Goal: Transaction & Acquisition: Obtain resource

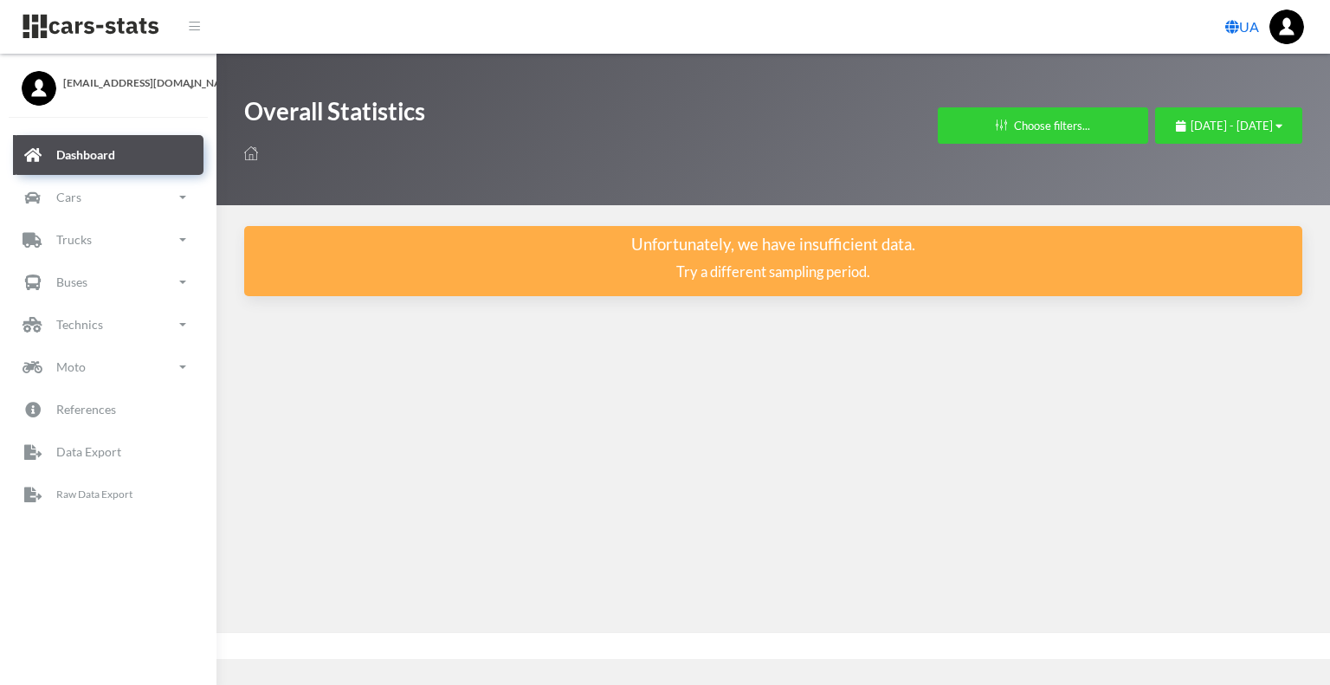
scroll to position [13, 13]
click at [97, 494] on p "Raw Data Export" at bounding box center [95, 494] width 78 height 19
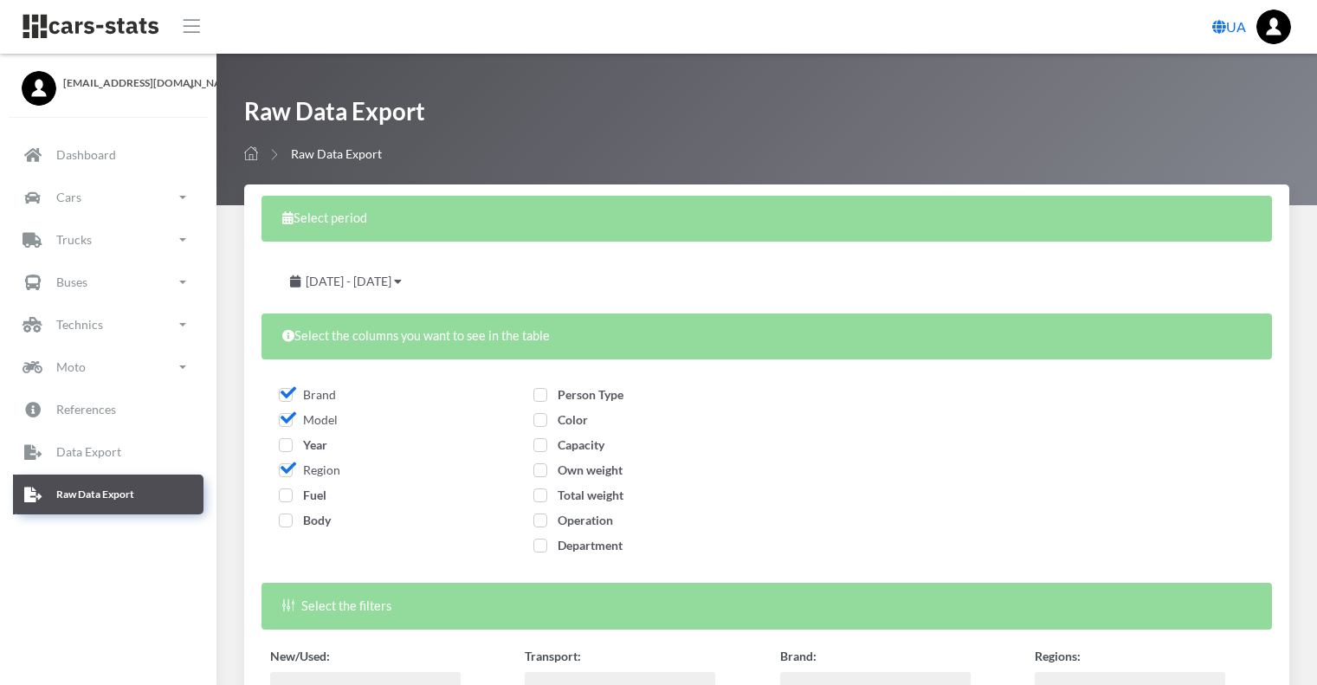
select select
click at [351, 279] on span "[DATE] - [DATE]" at bounding box center [349, 281] width 86 height 15
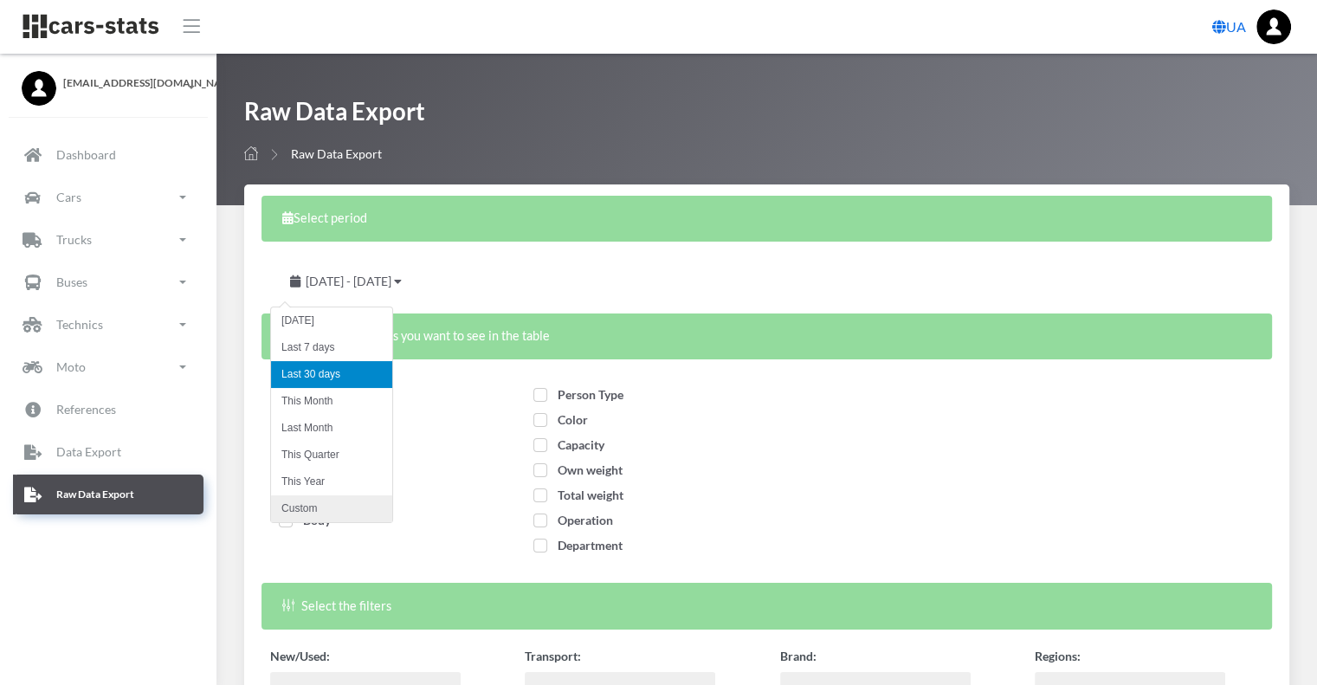
click at [311, 501] on li "Custom" at bounding box center [331, 508] width 121 height 27
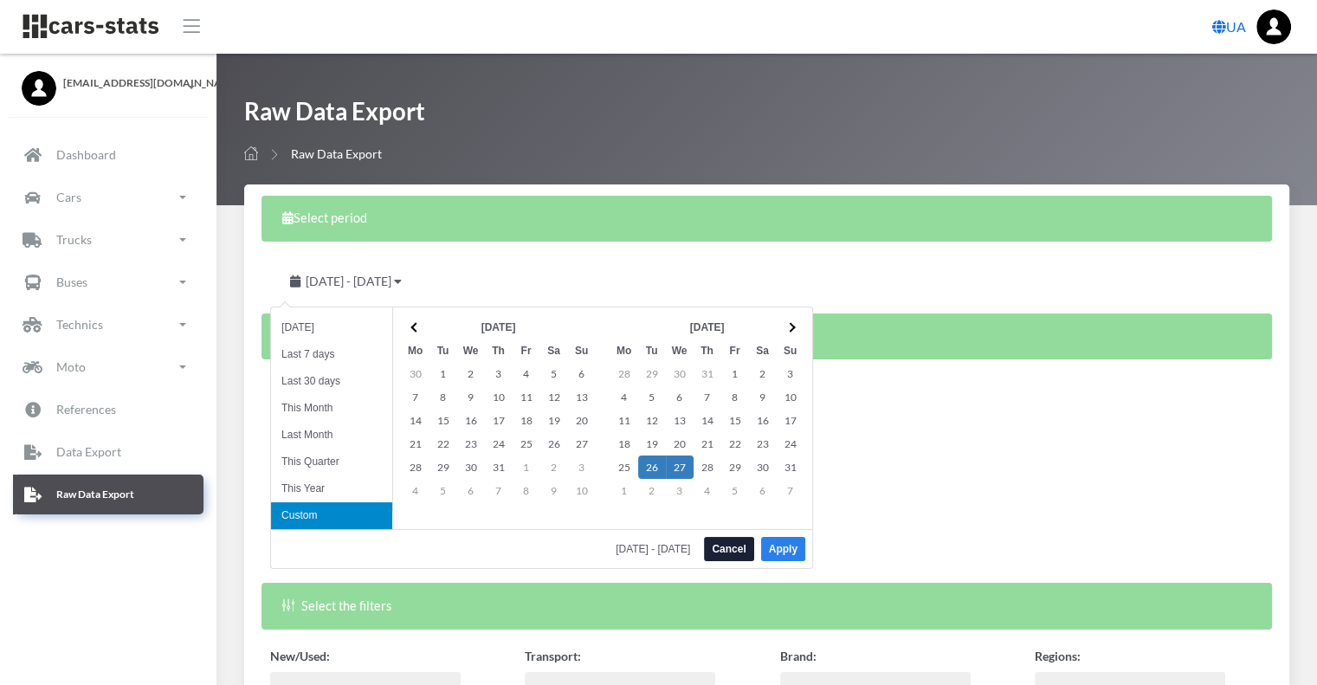
click at [795, 548] on button "Apply" at bounding box center [783, 549] width 44 height 24
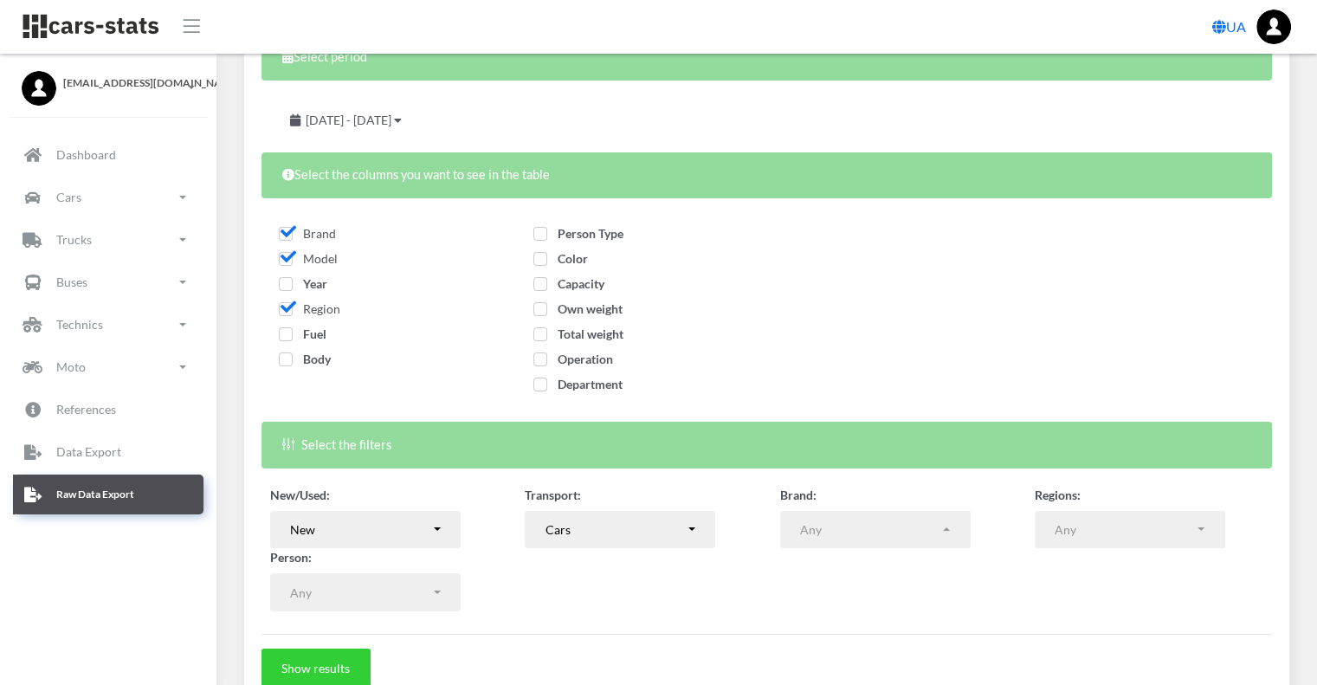
scroll to position [242, 0]
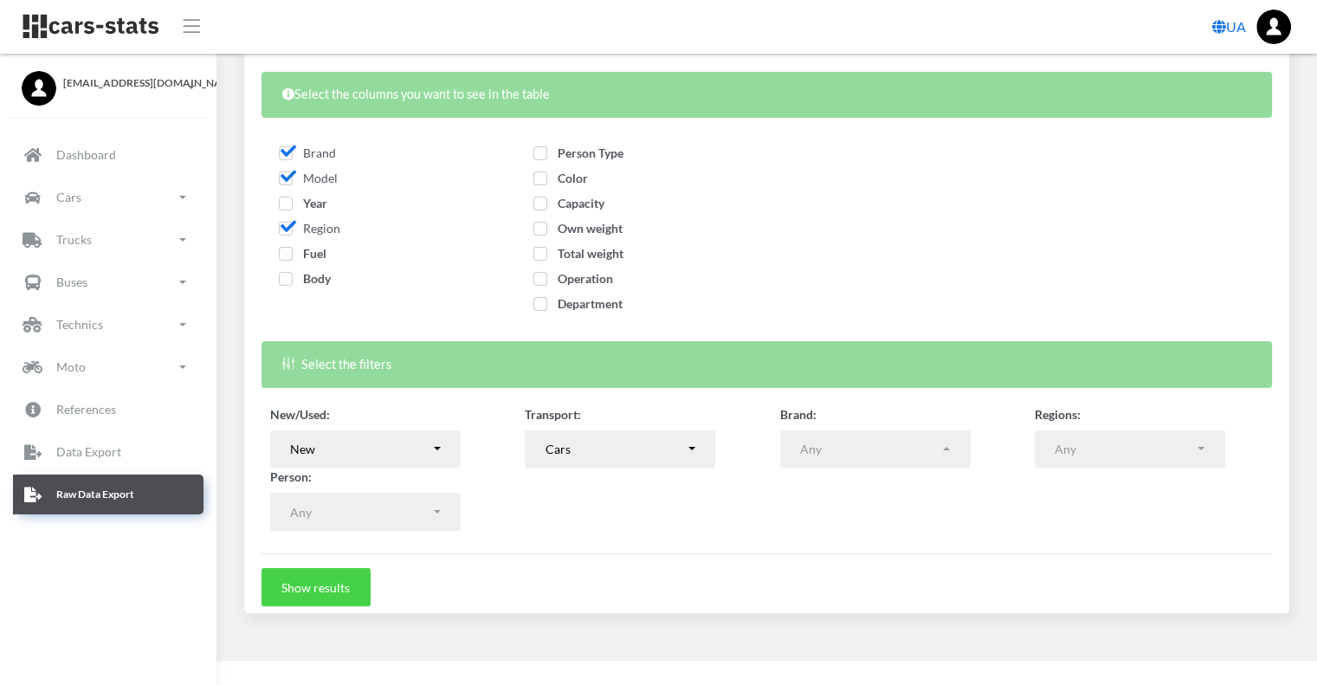
click at [337, 585] on button "Show results" at bounding box center [315, 587] width 109 height 38
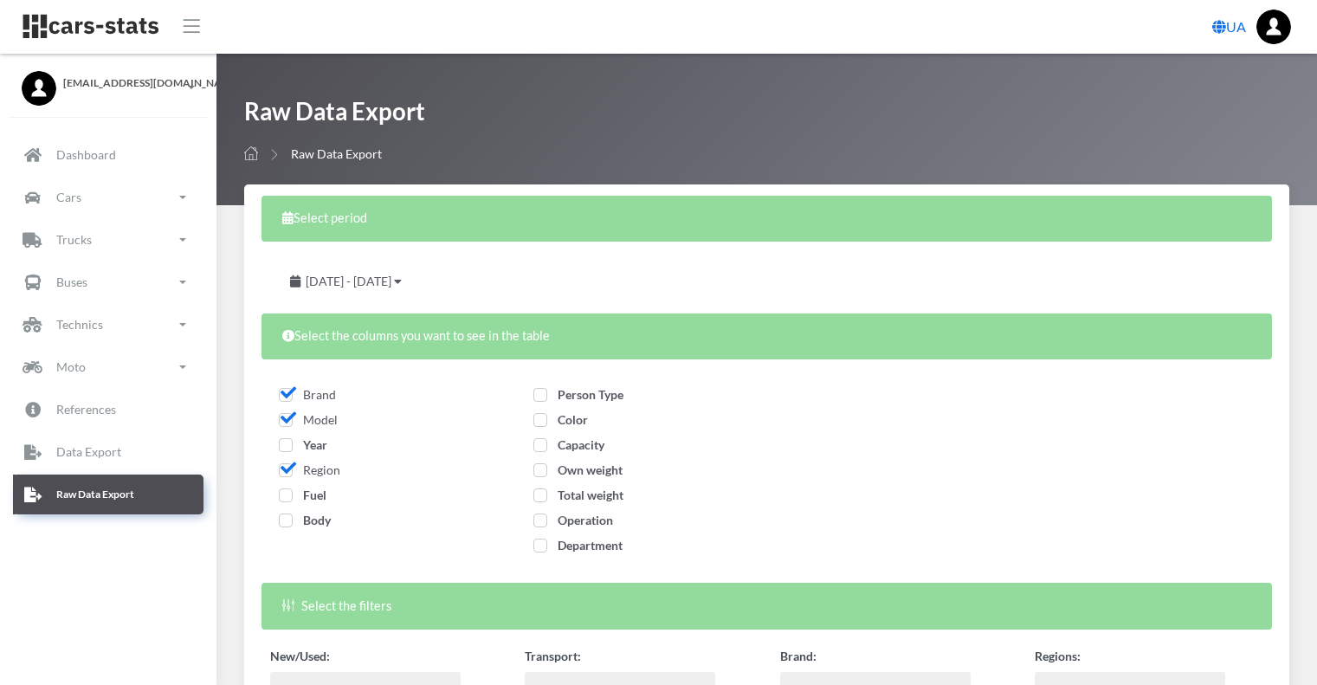
select select
select select "50"
click at [304, 448] on span "Year" at bounding box center [303, 444] width 48 height 15
checkbox input "true"
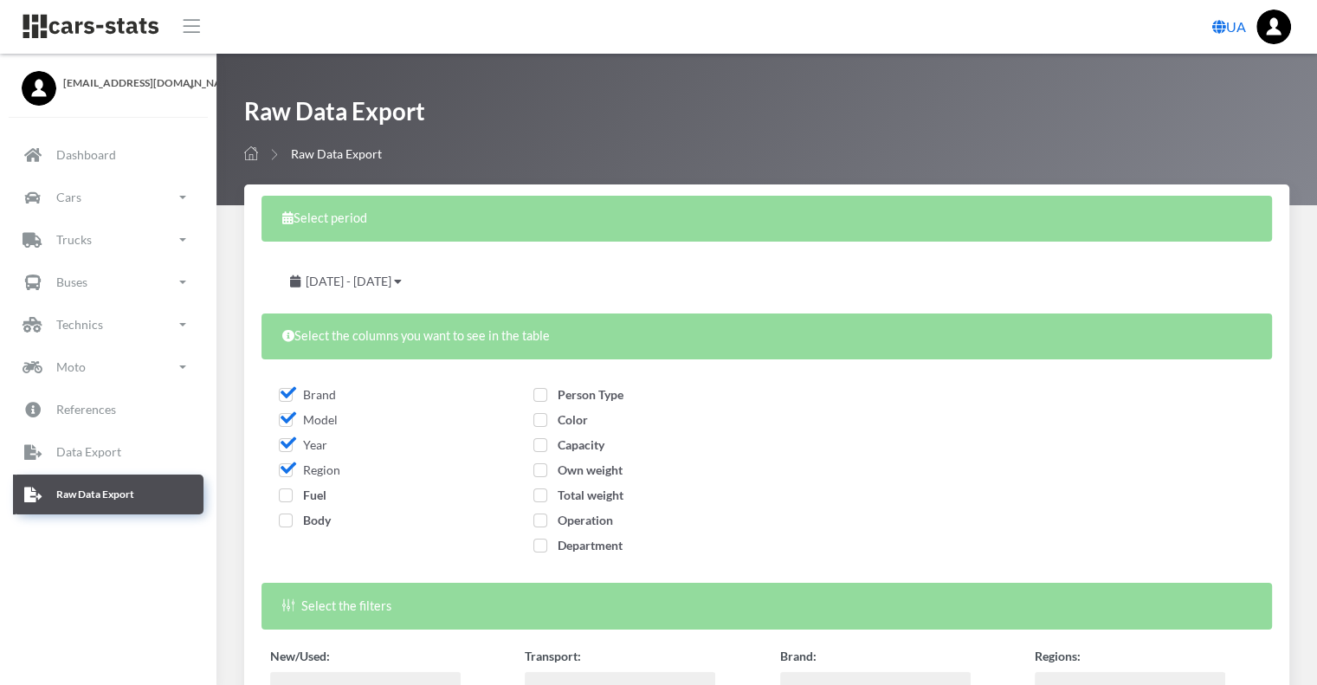
click at [294, 494] on span "Fuel" at bounding box center [303, 494] width 48 height 15
checkbox input "true"
click at [298, 525] on span "Body" at bounding box center [305, 519] width 52 height 15
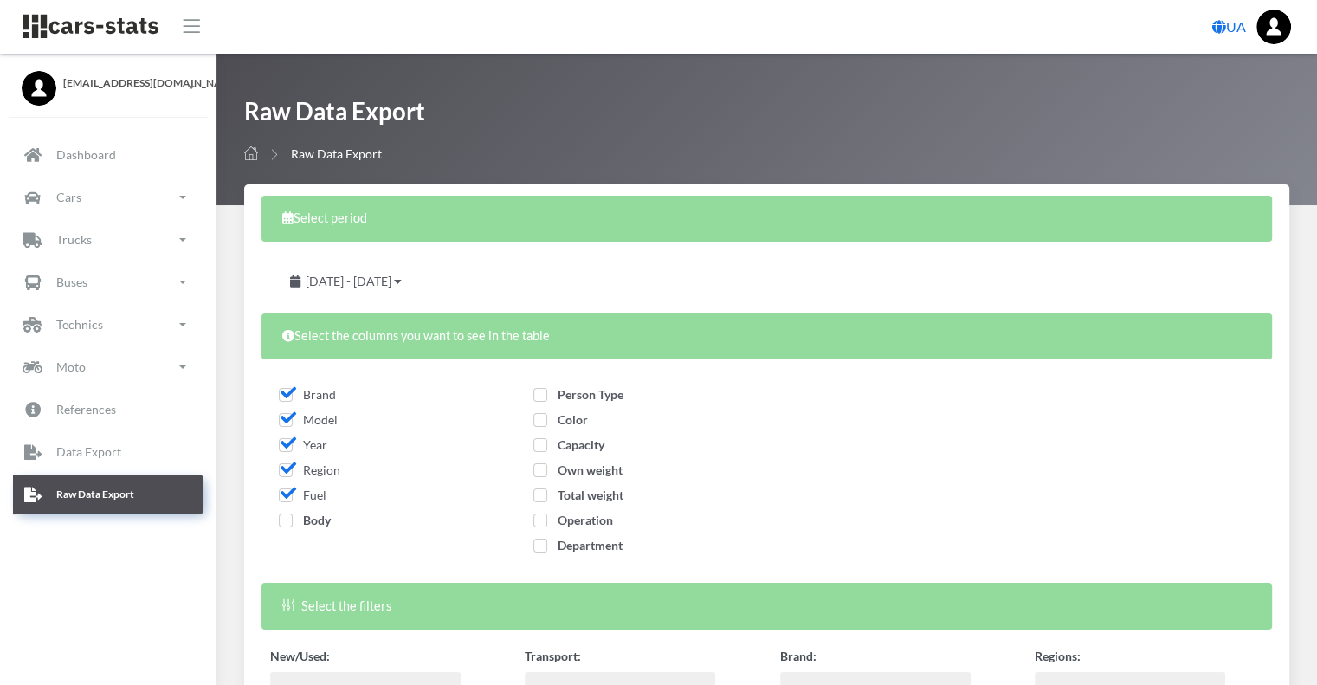
checkbox input "true"
click at [553, 398] on span "Person Type" at bounding box center [578, 394] width 90 height 15
checkbox input "true"
click at [557, 418] on span "Color" at bounding box center [560, 419] width 55 height 15
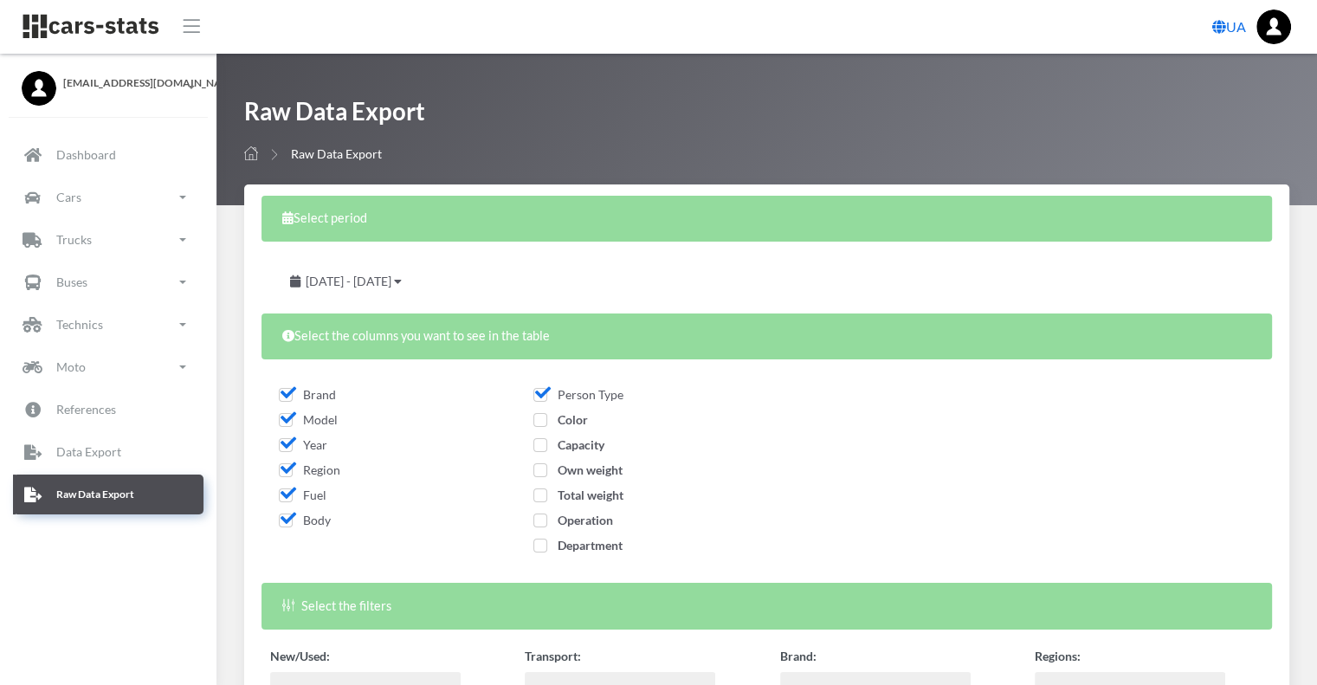
checkbox input "true"
click at [575, 443] on span "Capacity" at bounding box center [568, 444] width 71 height 15
checkbox input "true"
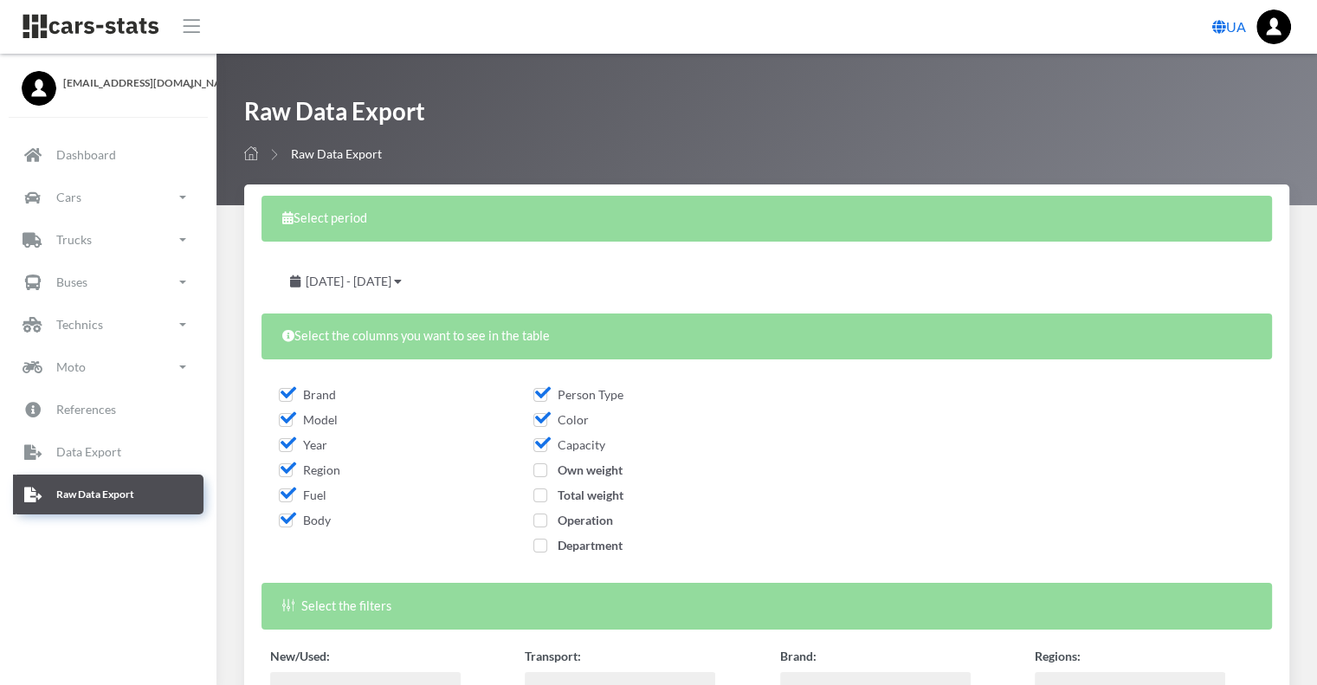
click at [575, 470] on span "Own weight" at bounding box center [577, 469] width 89 height 15
checkbox input "true"
click at [572, 492] on span "Total weight" at bounding box center [578, 494] width 90 height 15
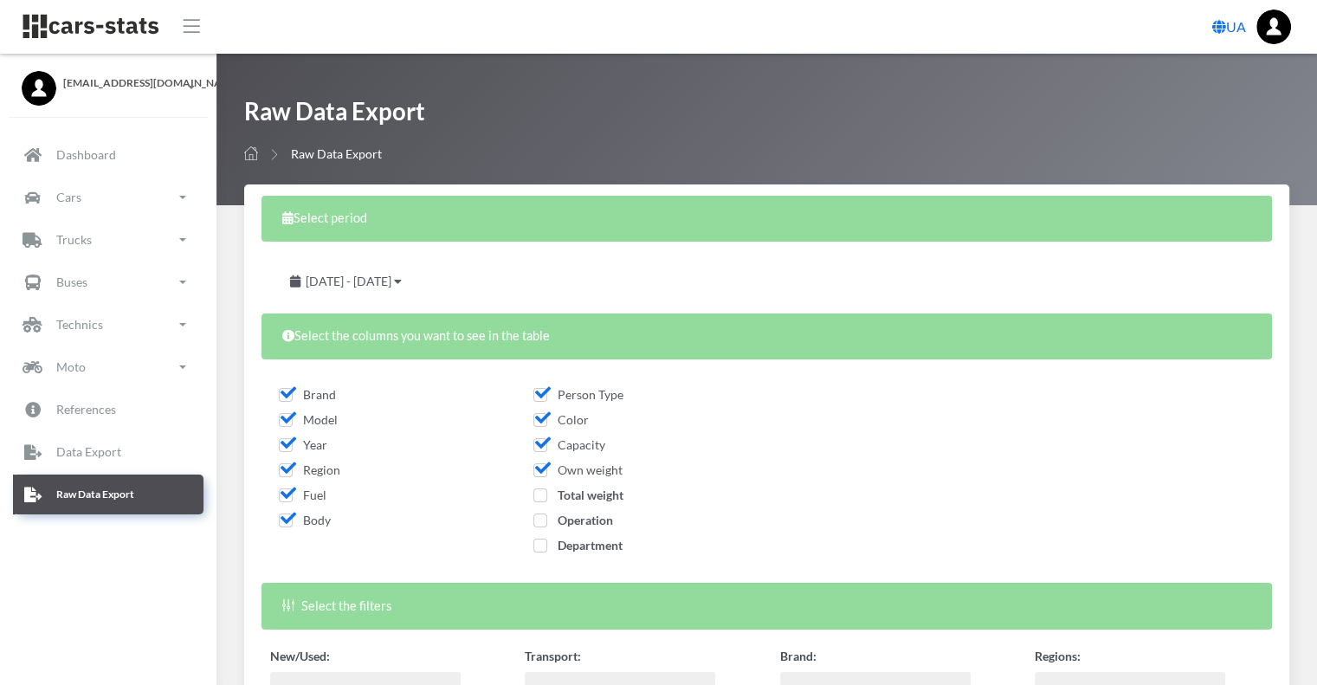
checkbox input "true"
click at [580, 515] on span "Operation" at bounding box center [573, 519] width 80 height 15
checkbox input "true"
click at [582, 538] on span "Department" at bounding box center [577, 545] width 89 height 15
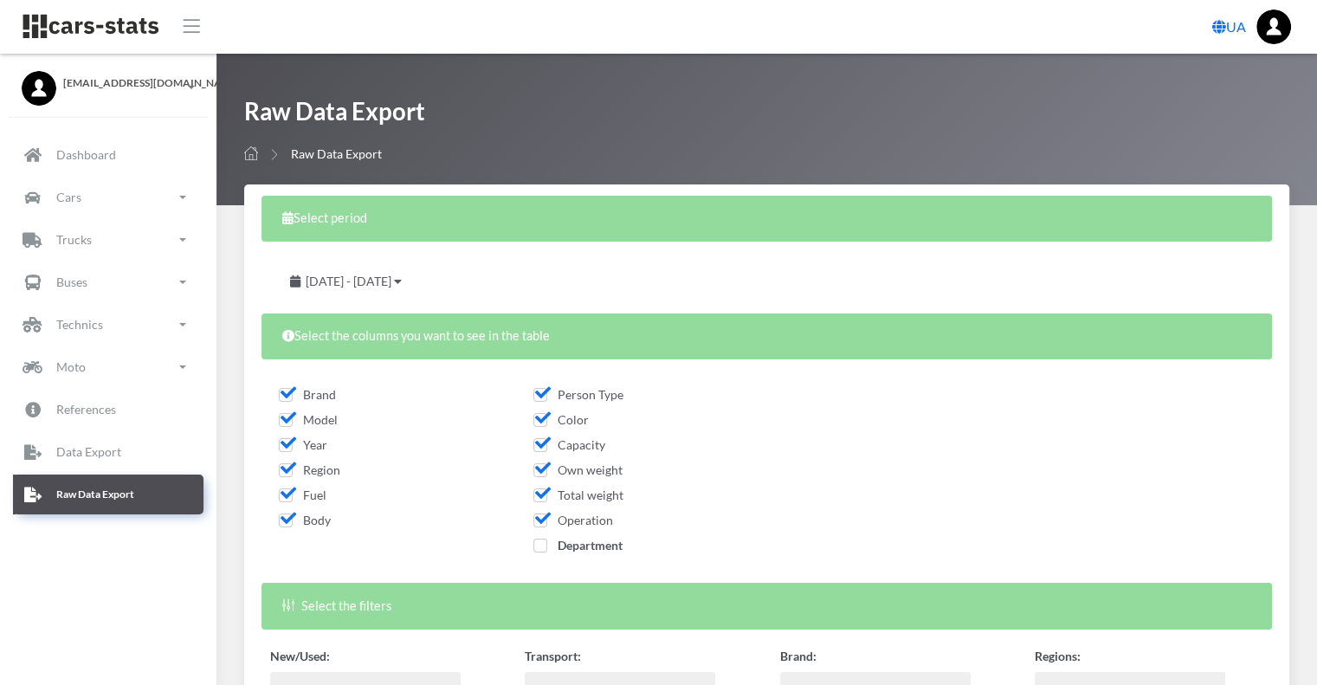
checkbox input "true"
click at [391, 274] on span "August 26, 2025 - August 27, 2025" at bounding box center [349, 281] width 86 height 15
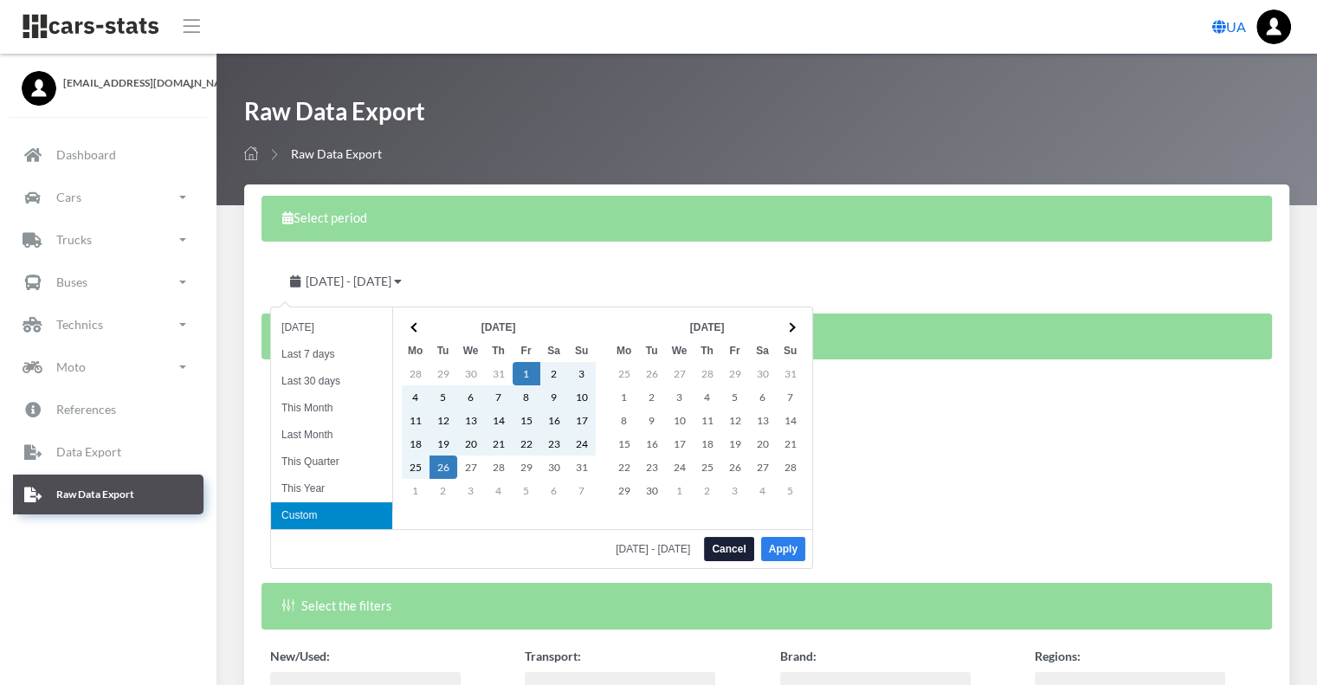
click at [786, 545] on button "Apply" at bounding box center [783, 549] width 44 height 24
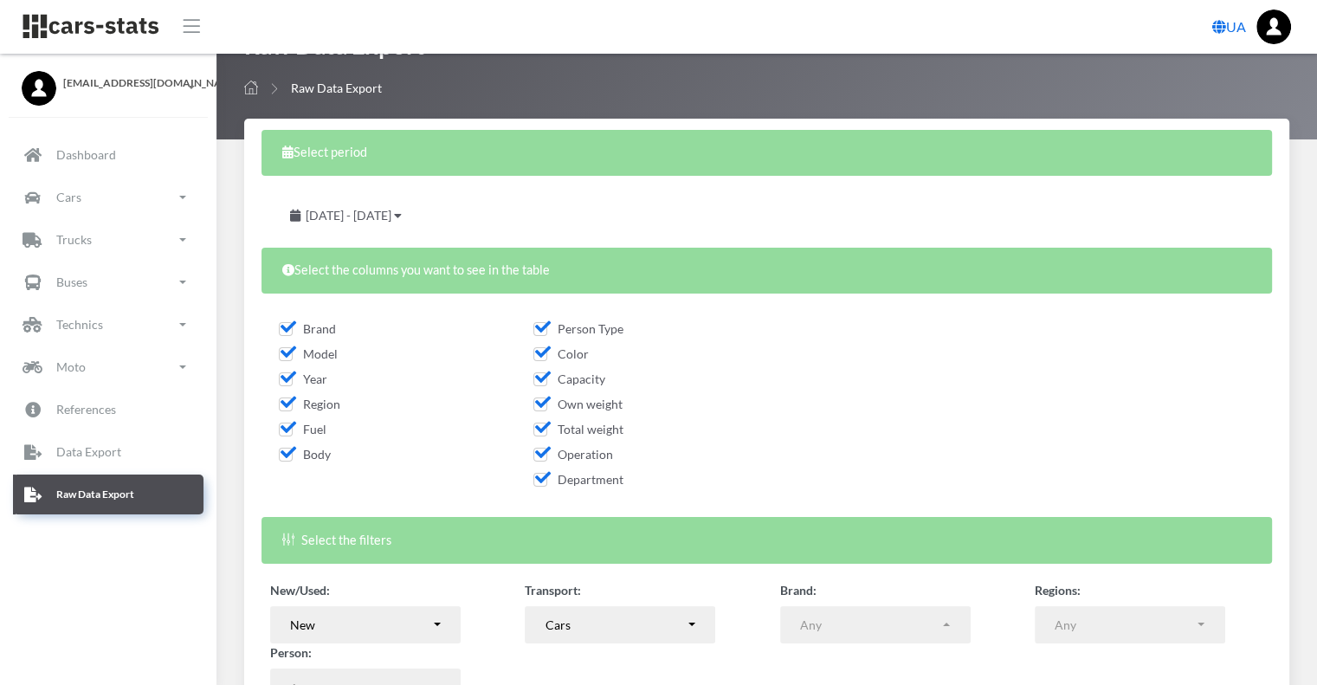
scroll to position [173, 0]
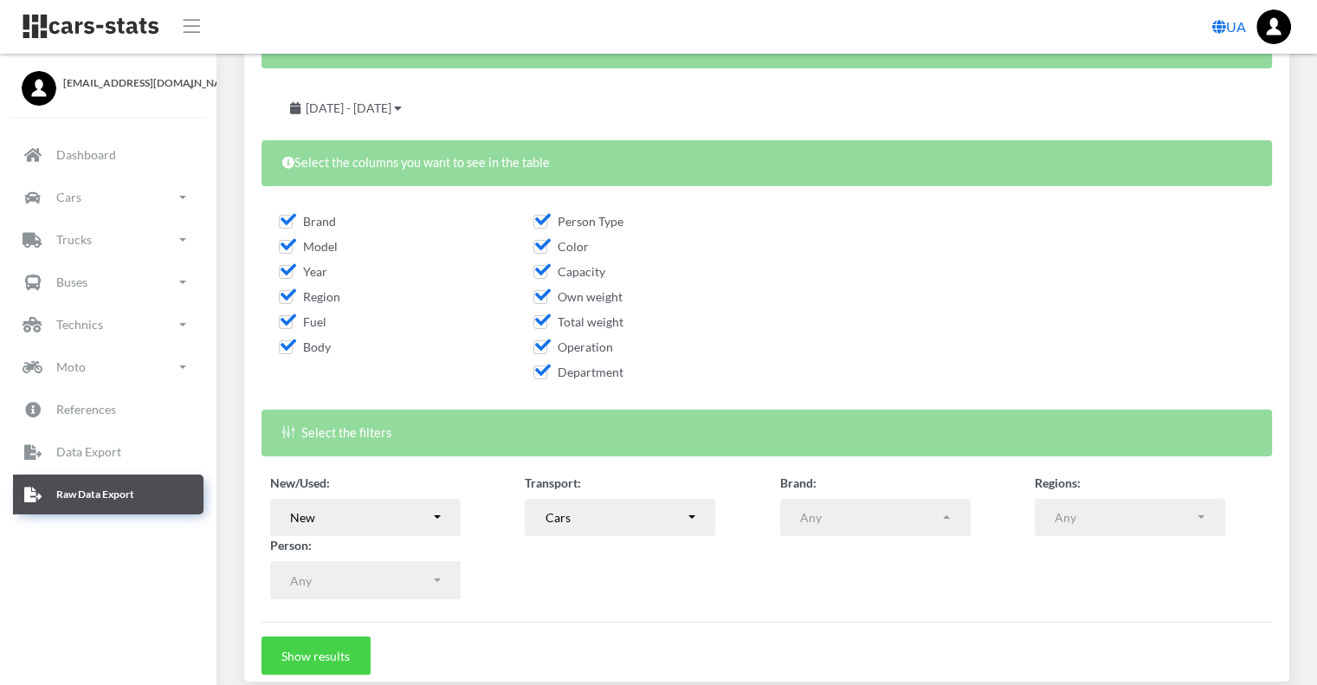
click at [335, 648] on button "Show results" at bounding box center [315, 655] width 109 height 38
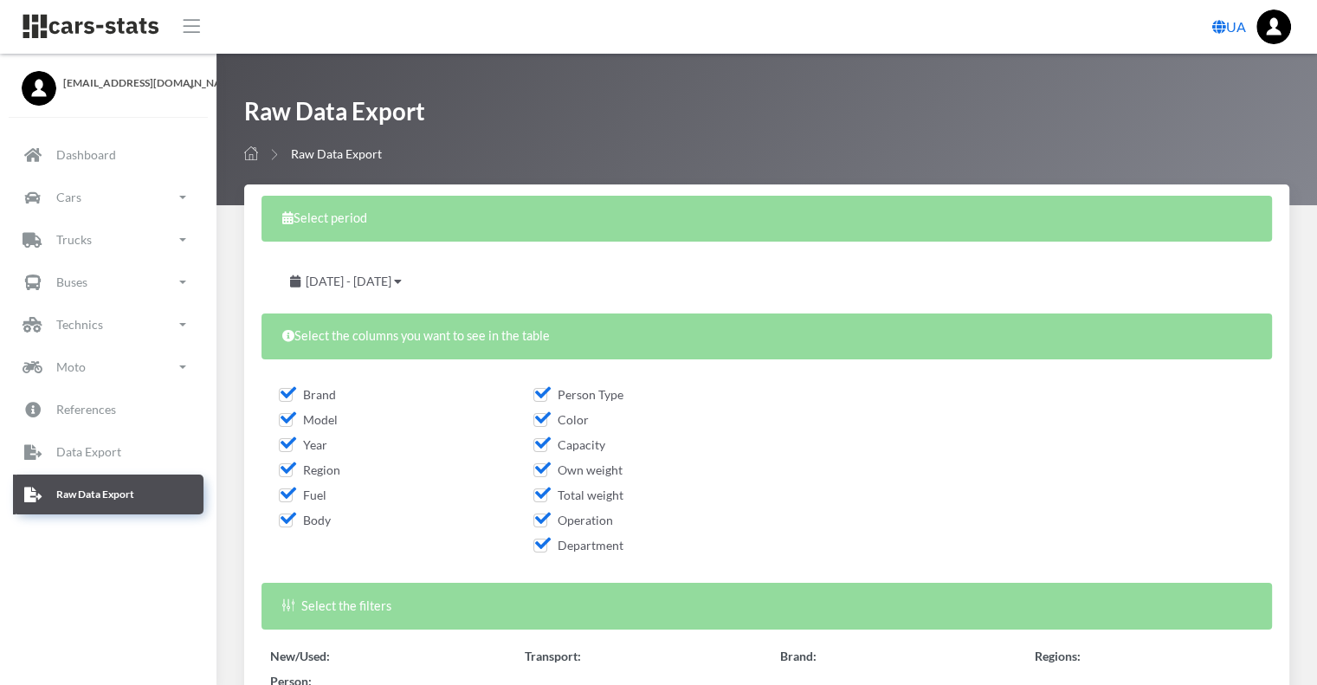
select select "50"
select select
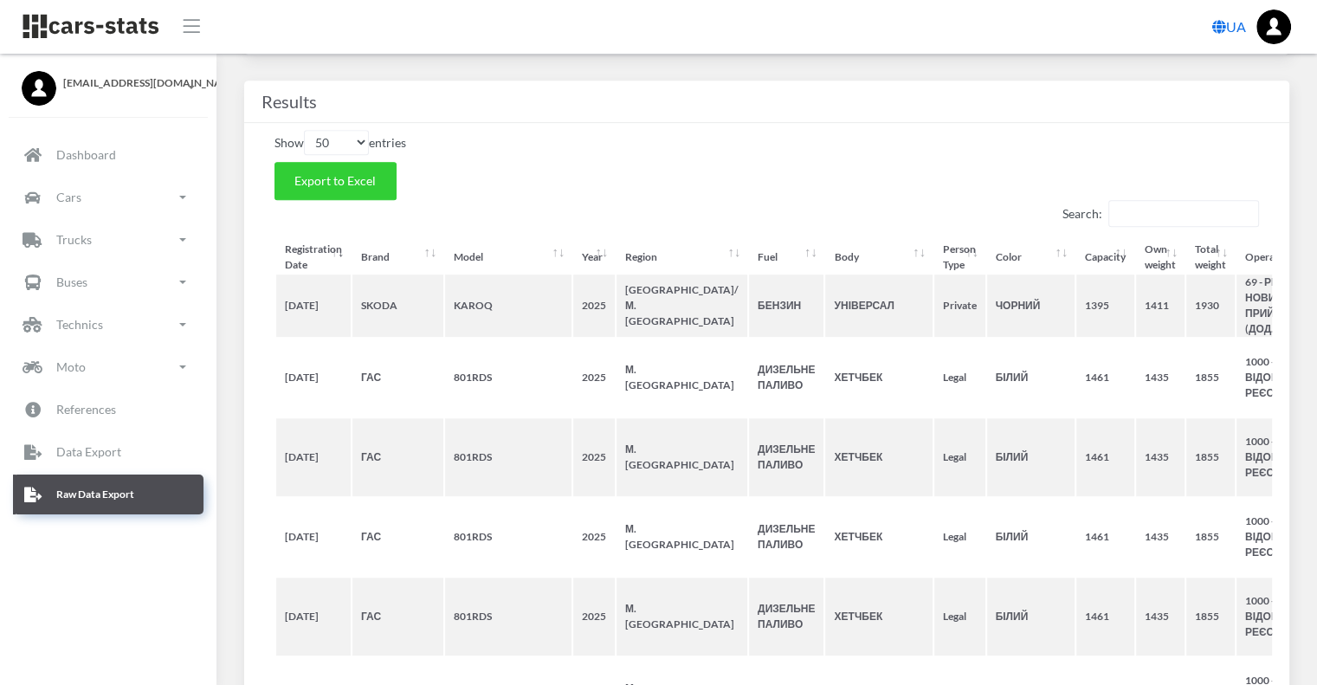
scroll to position [643, 0]
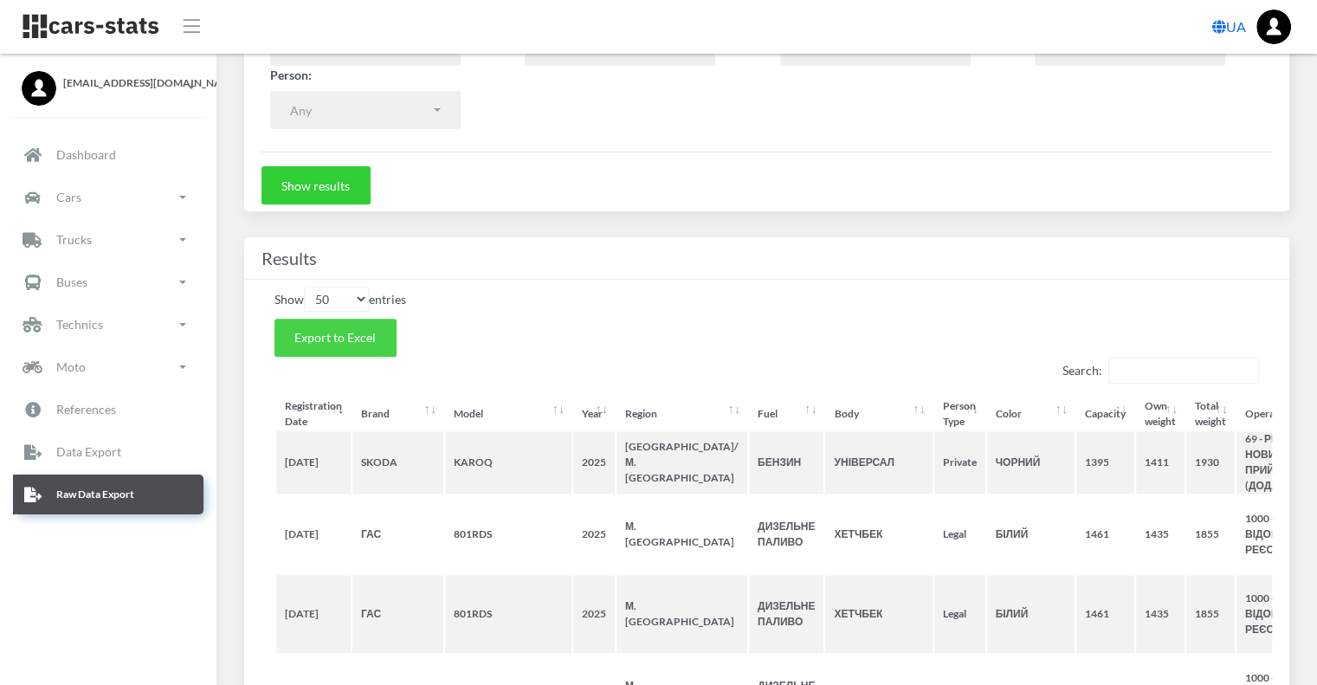
click at [376, 340] on button "Export to Excel" at bounding box center [335, 338] width 122 height 38
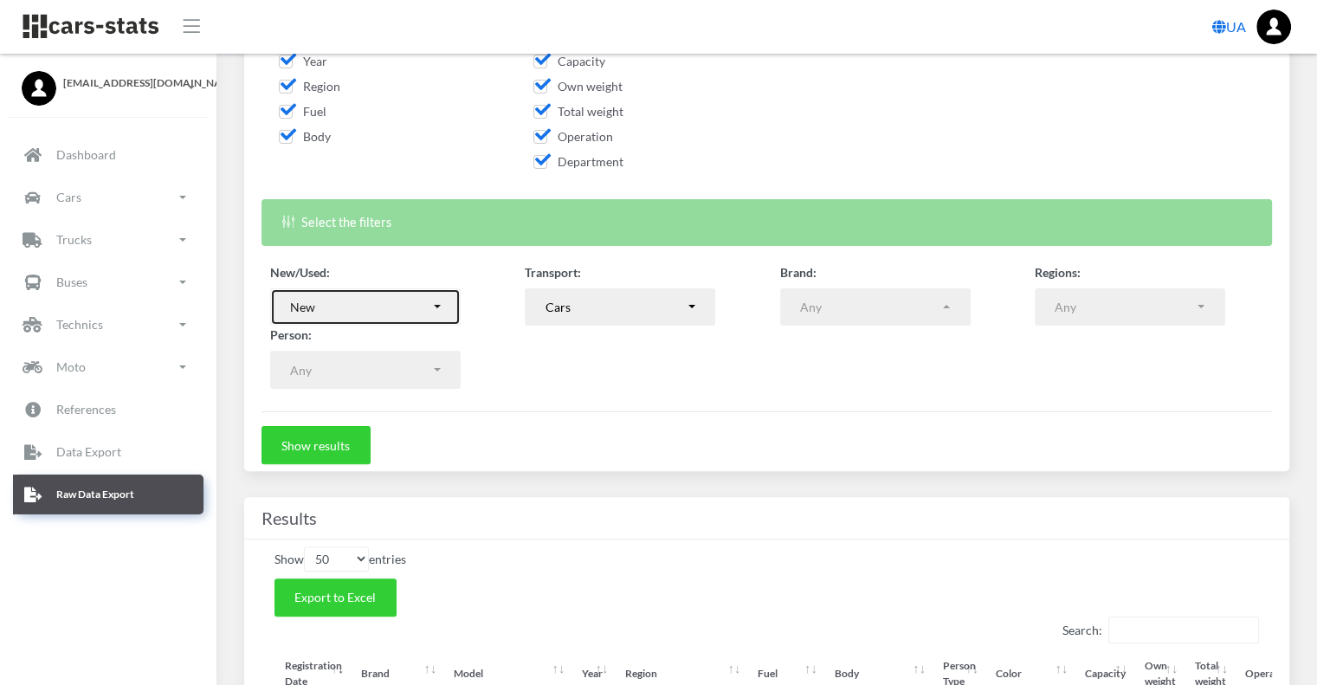
click at [423, 311] on div "New" at bounding box center [360, 307] width 140 height 18
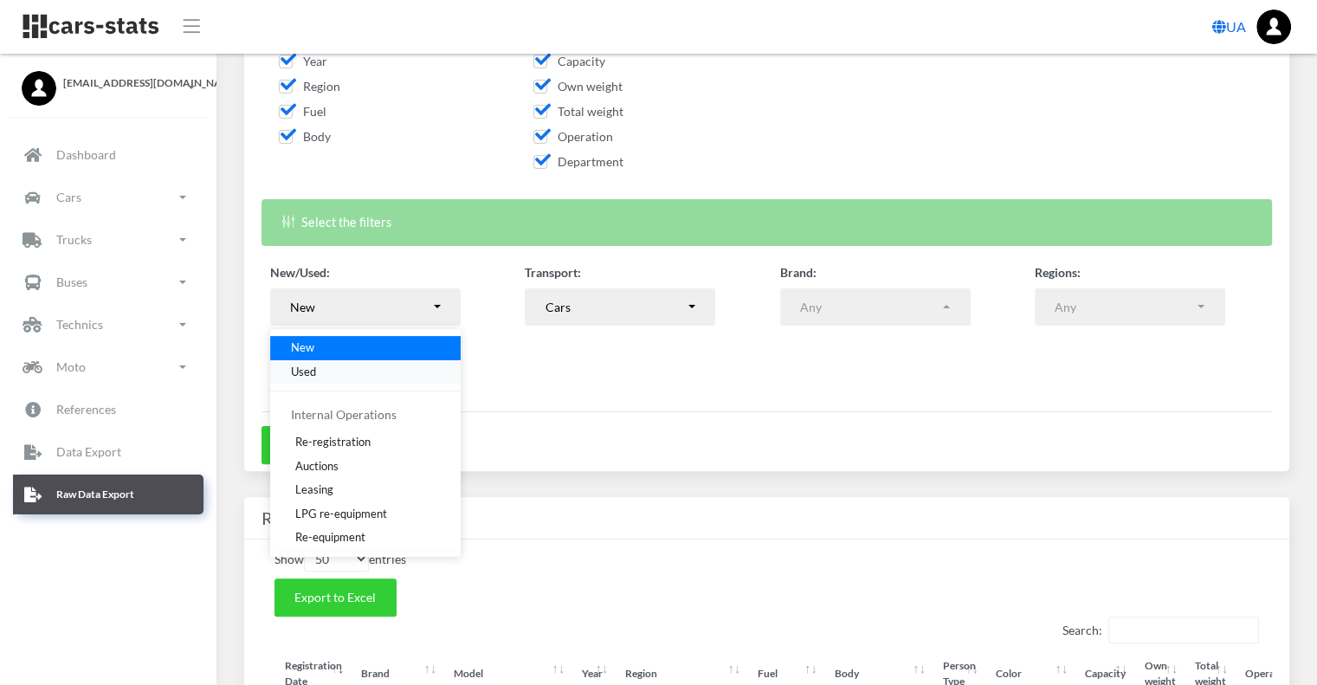
click at [332, 376] on link "Used" at bounding box center [365, 371] width 190 height 24
select select "used-import"
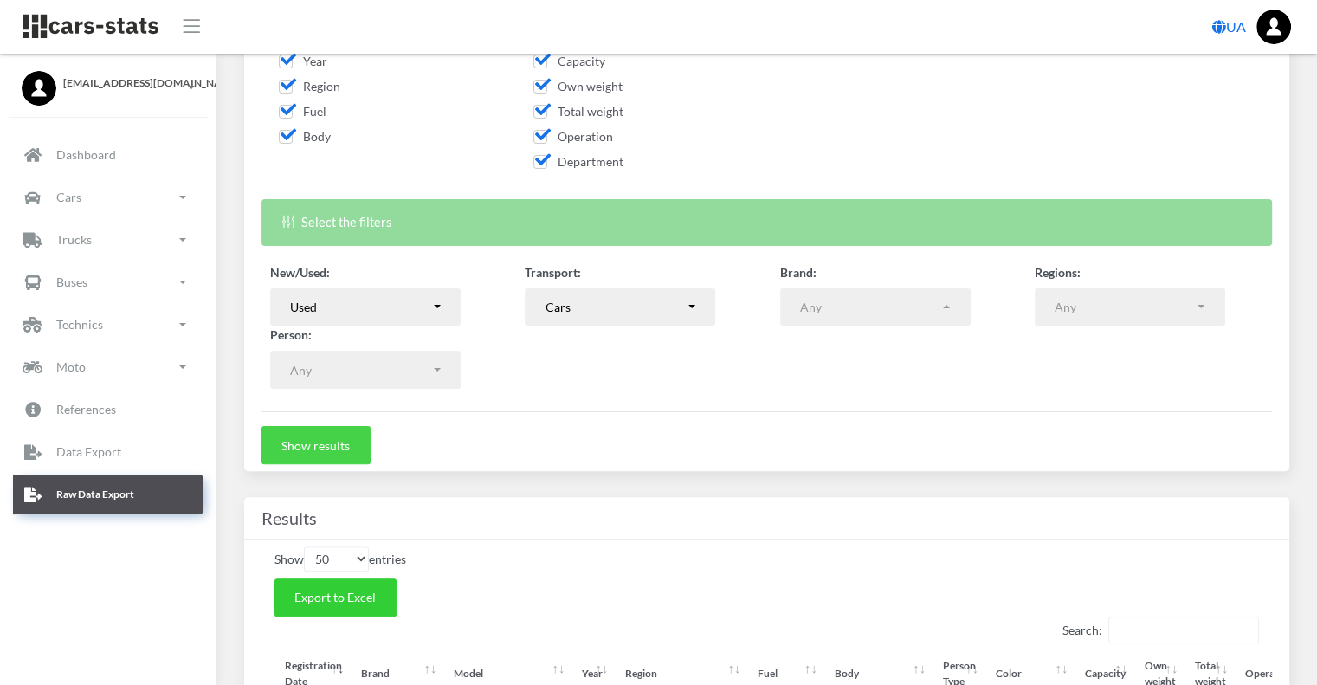
click at [328, 440] on button "Show results" at bounding box center [315, 445] width 109 height 38
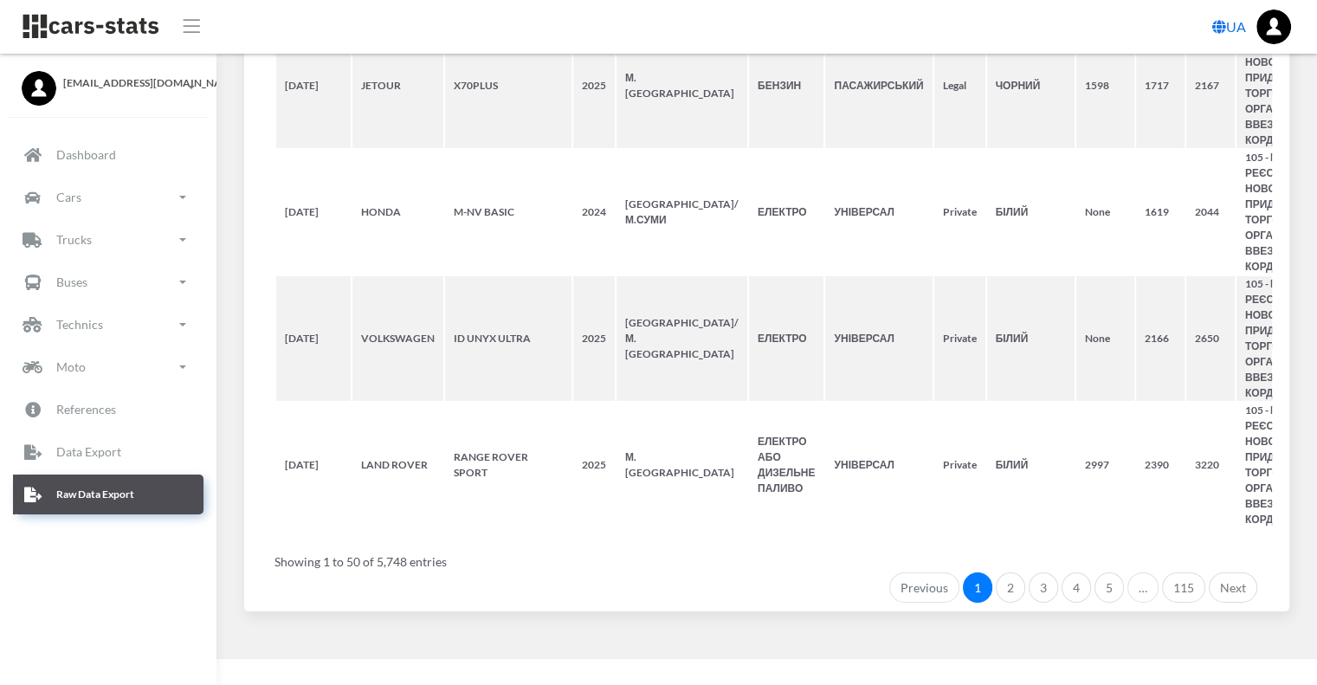
scroll to position [6668, 0]
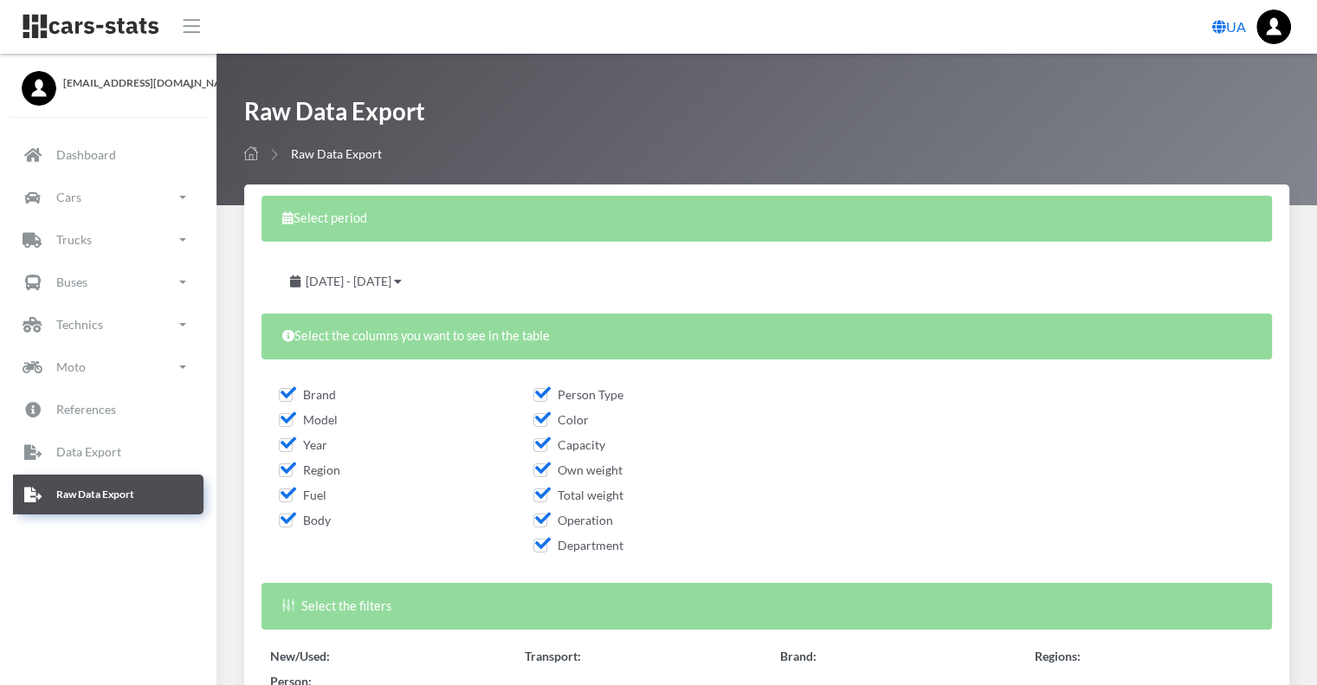
select select "50"
select select
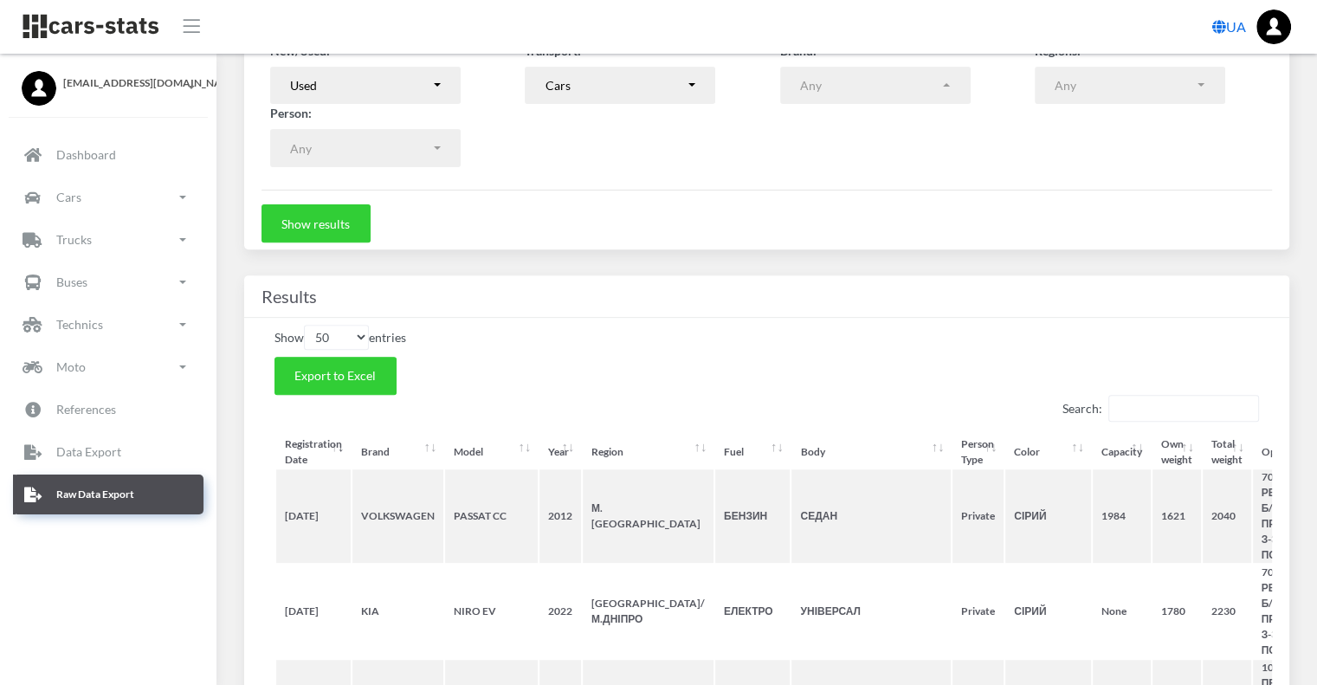
scroll to position [606, 0]
drag, startPoint x: 349, startPoint y: 369, endPoint x: 1323, endPoint y: 96, distance: 1011.4
click at [349, 369] on span "Export to Excel" at bounding box center [334, 374] width 81 height 15
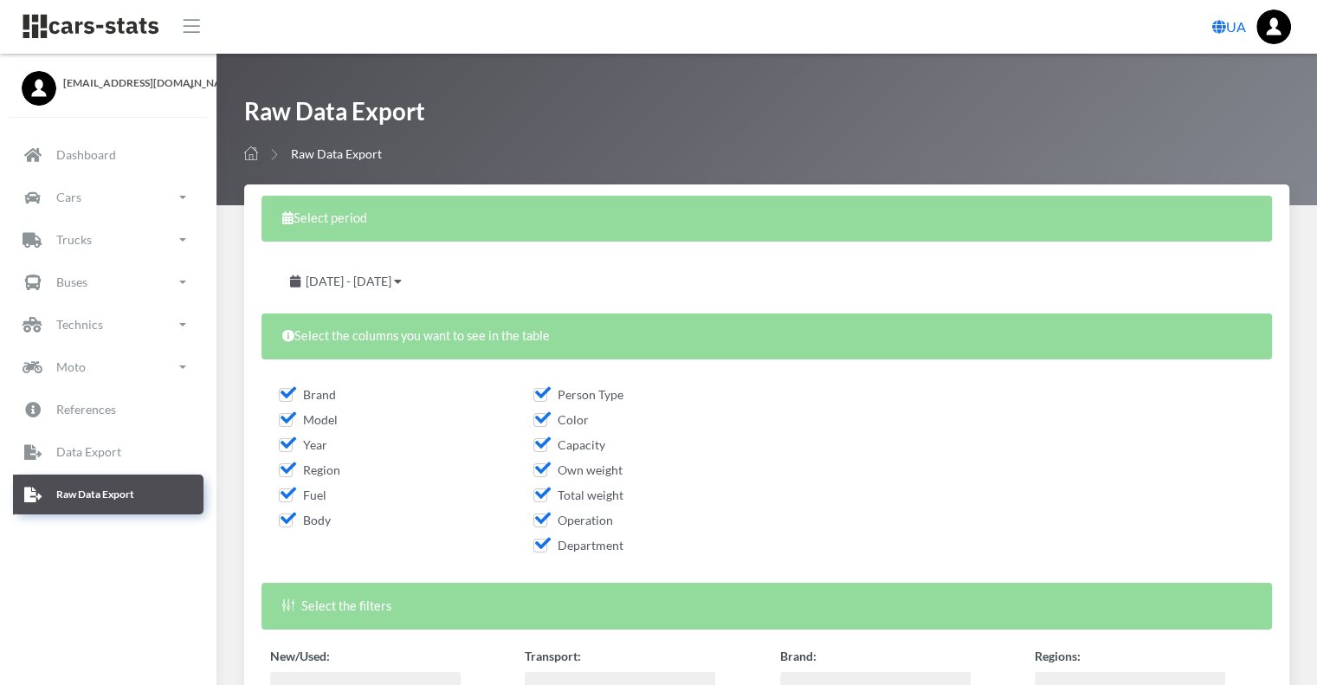
scroll to position [260, 0]
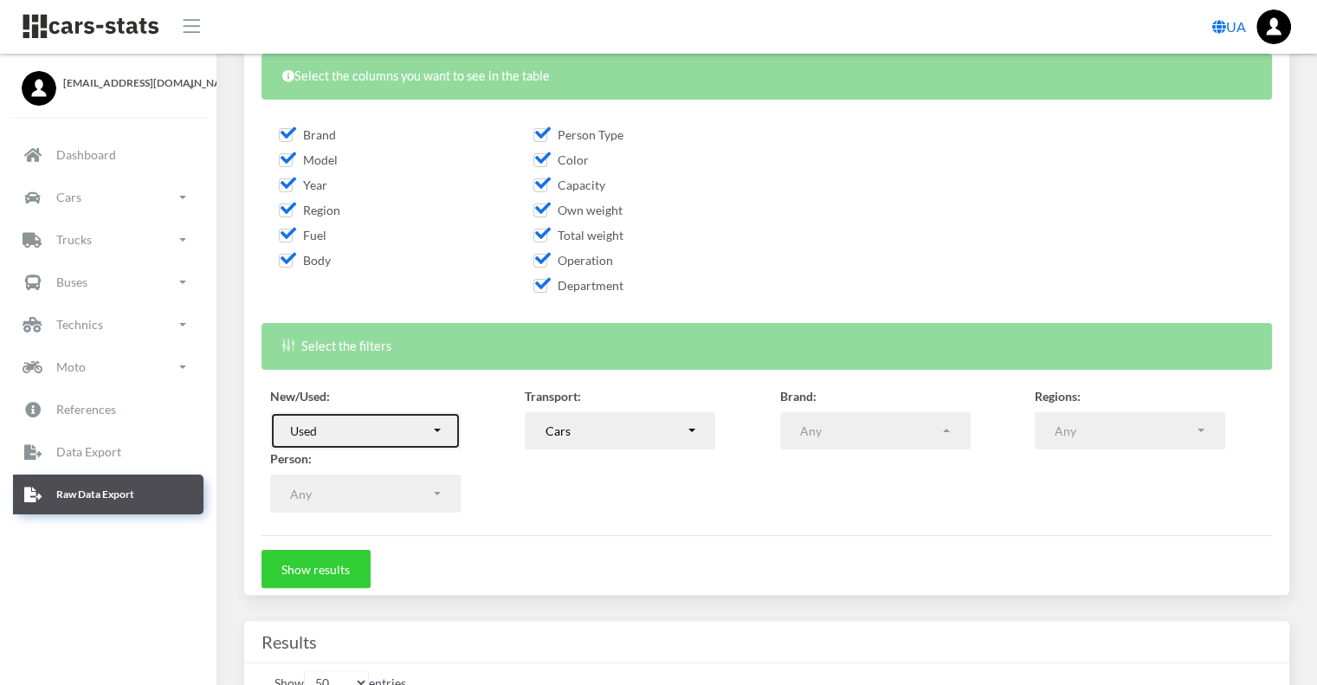
click at [436, 425] on button "Used" at bounding box center [365, 431] width 190 height 38
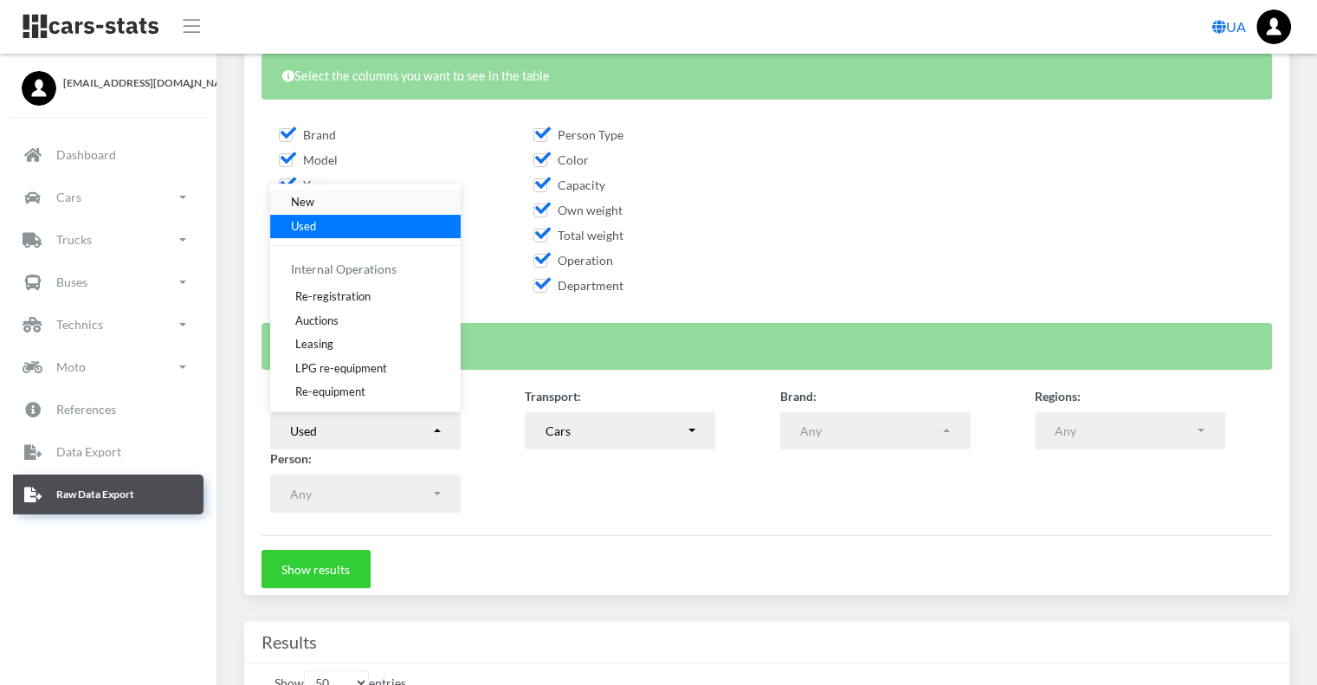
click at [315, 202] on link "New" at bounding box center [365, 202] width 190 height 24
select select "new"
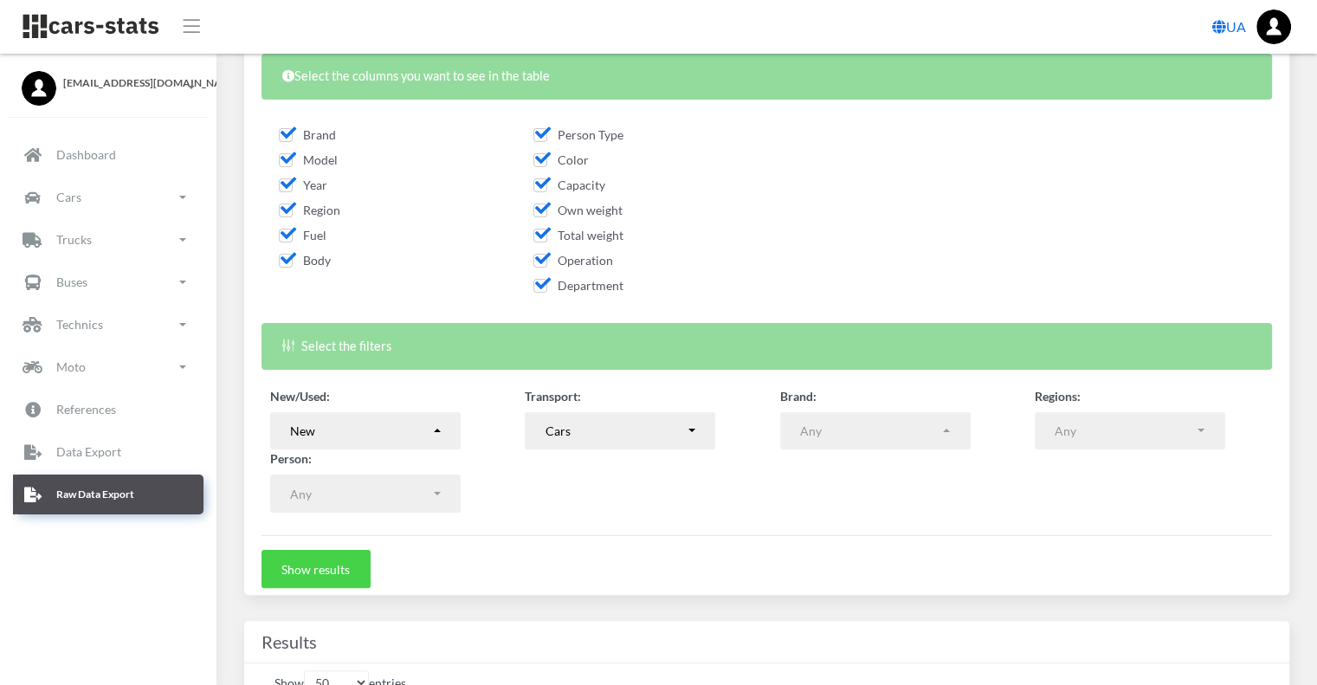
click at [317, 567] on button "Show results" at bounding box center [315, 569] width 109 height 38
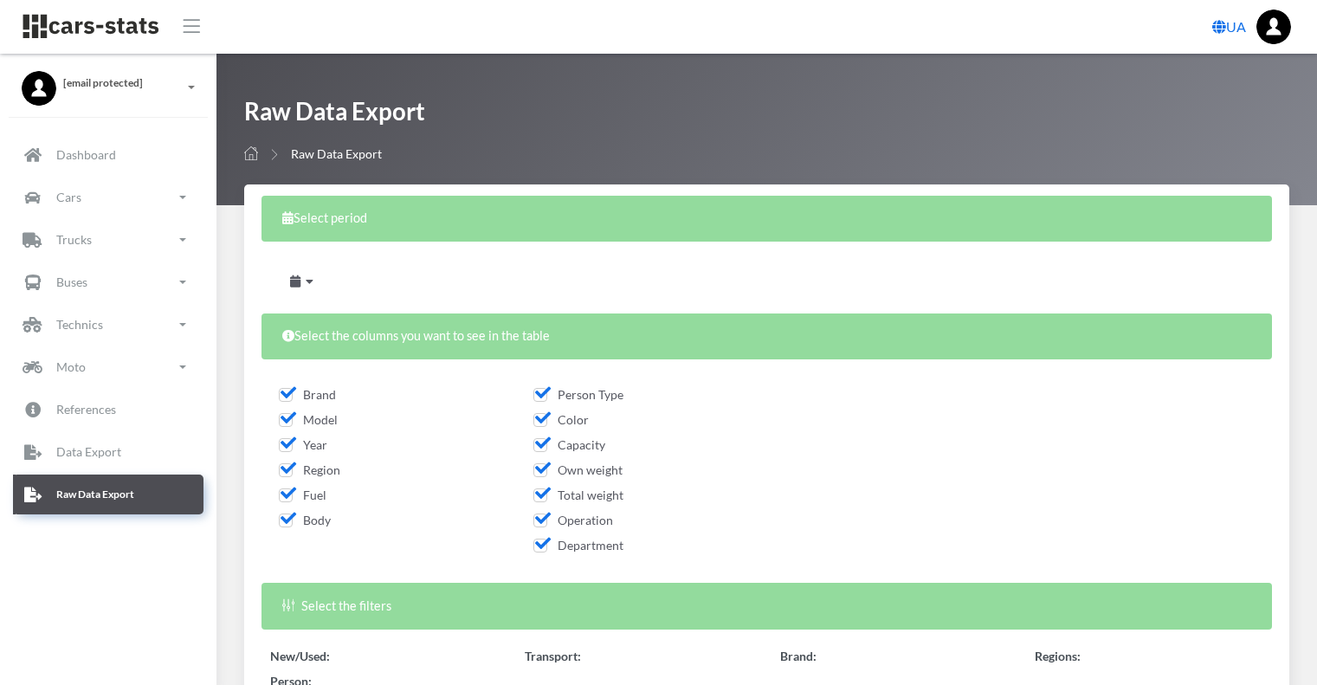
select select
select select "50"
select select
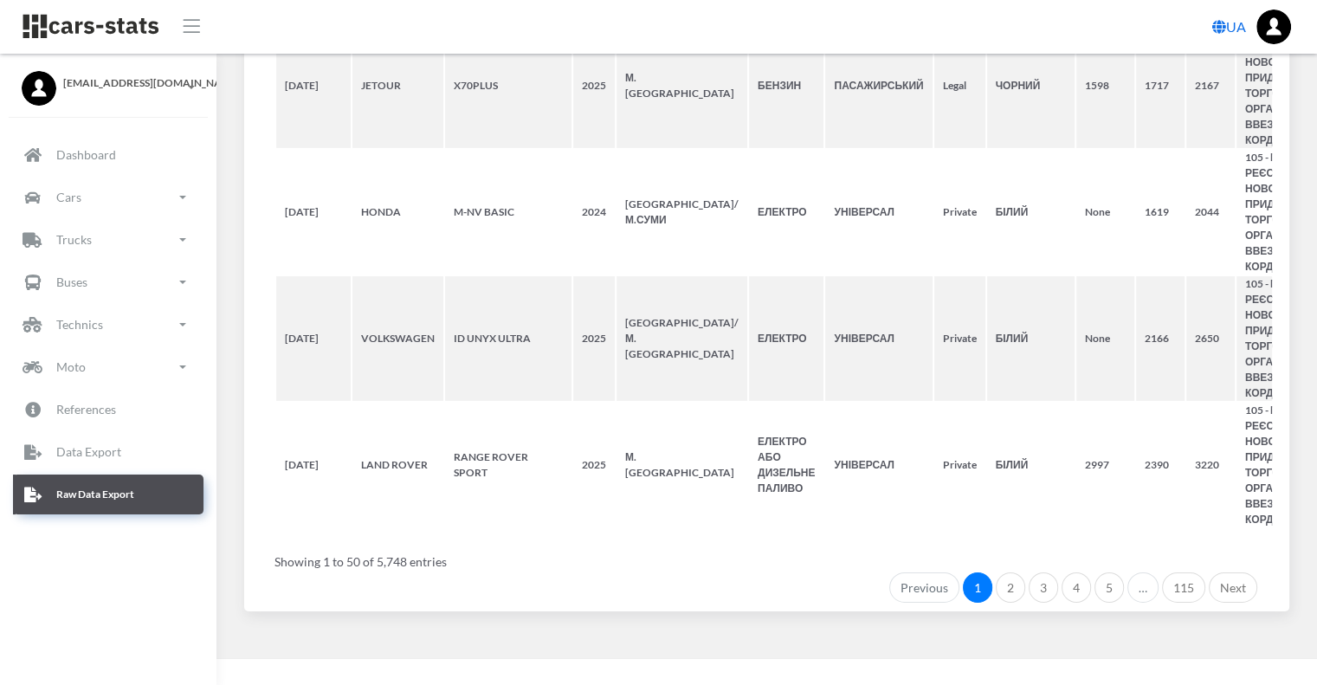
scroll to position [7074, 0]
